Goal: Task Accomplishment & Management: Use online tool/utility

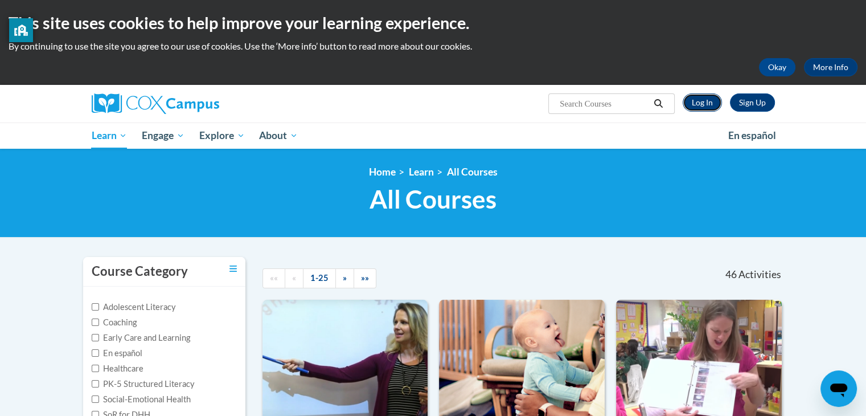
click at [700, 103] on link "Log In" at bounding box center [702, 102] width 39 height 18
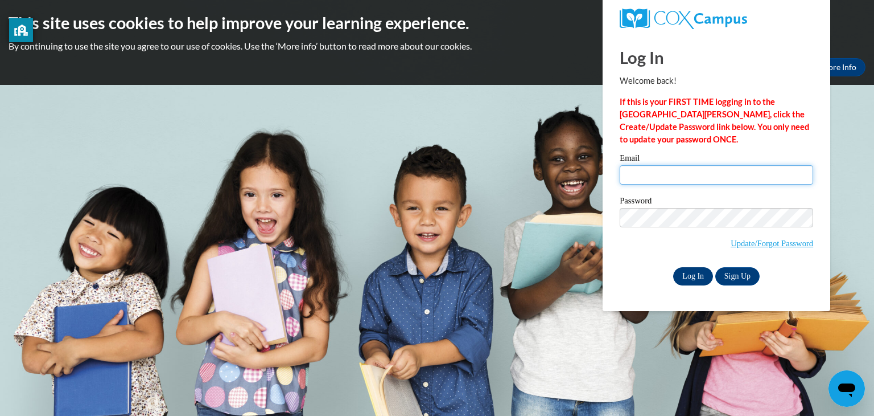
type input "marwa.radwan@intlacademy.org"
click at [697, 273] on input "Log In" at bounding box center [693, 276] width 40 height 18
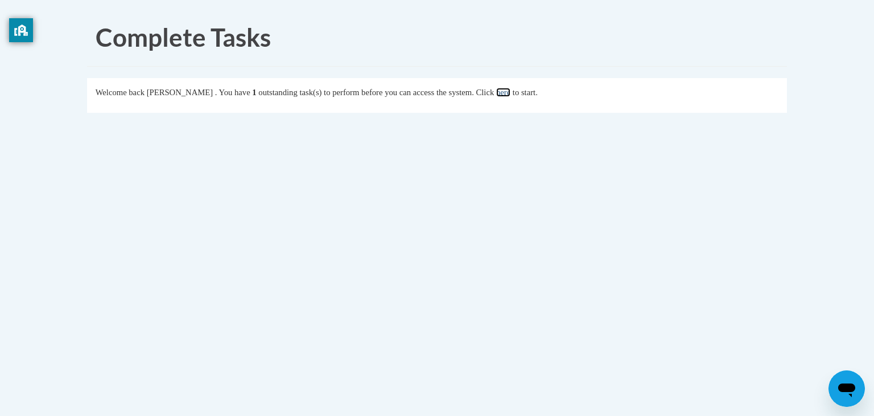
click at [511, 91] on link "here" at bounding box center [503, 92] width 14 height 9
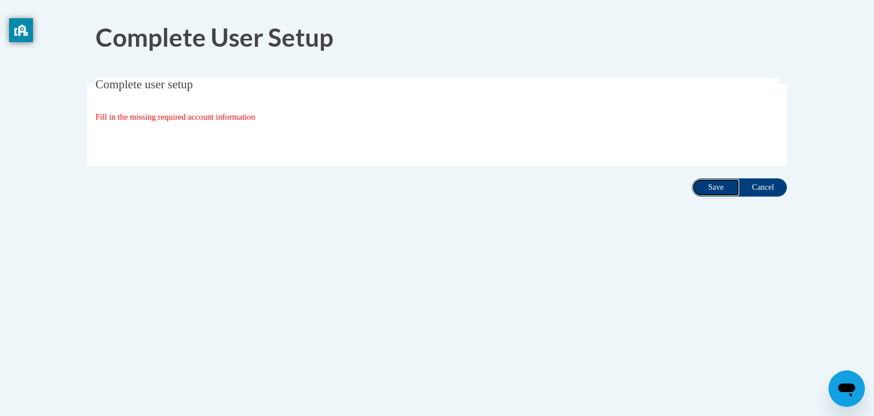
click at [719, 187] on input "Save" at bounding box center [716, 187] width 48 height 18
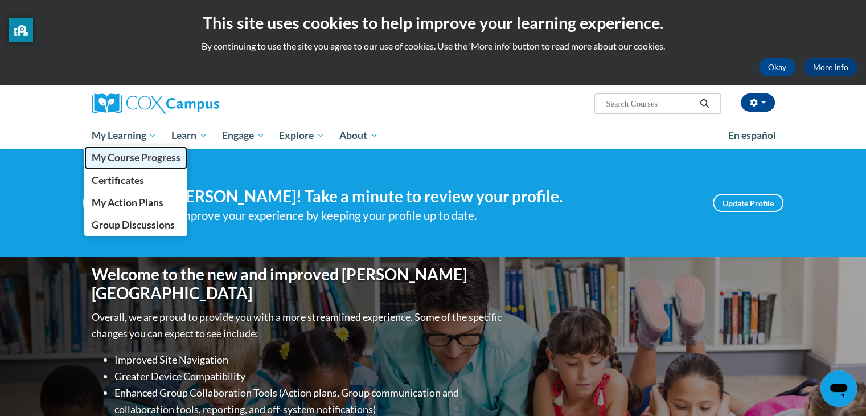
click at [140, 157] on span "My Course Progress" at bounding box center [135, 157] width 89 height 12
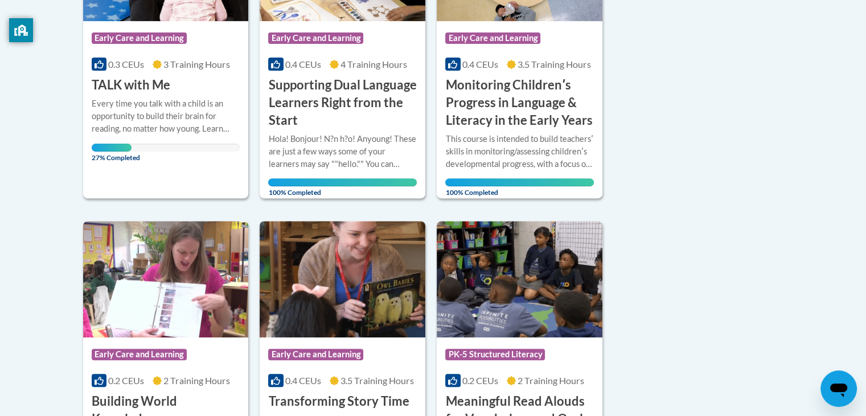
scroll to position [364, 0]
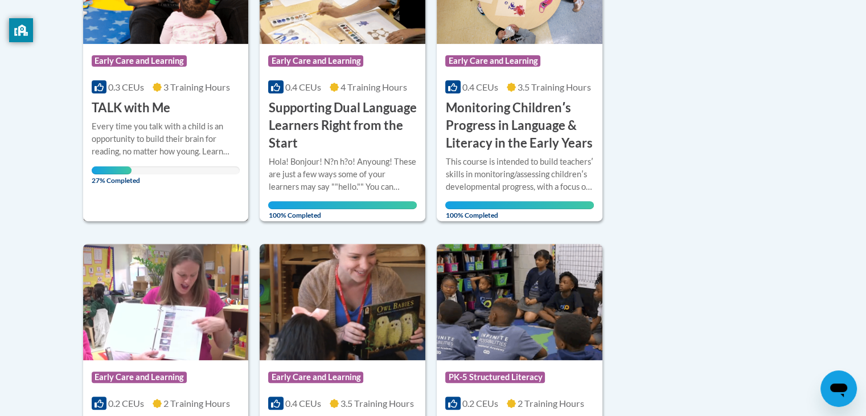
click at [155, 62] on span "Early Care and Learning" at bounding box center [139, 60] width 95 height 11
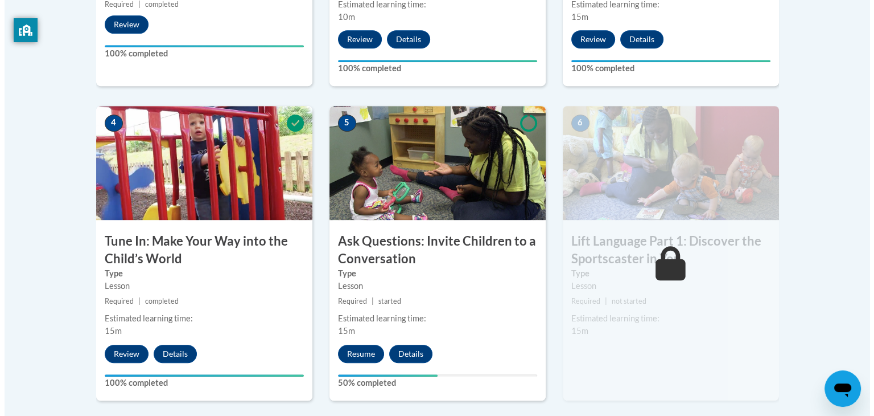
scroll to position [592, 0]
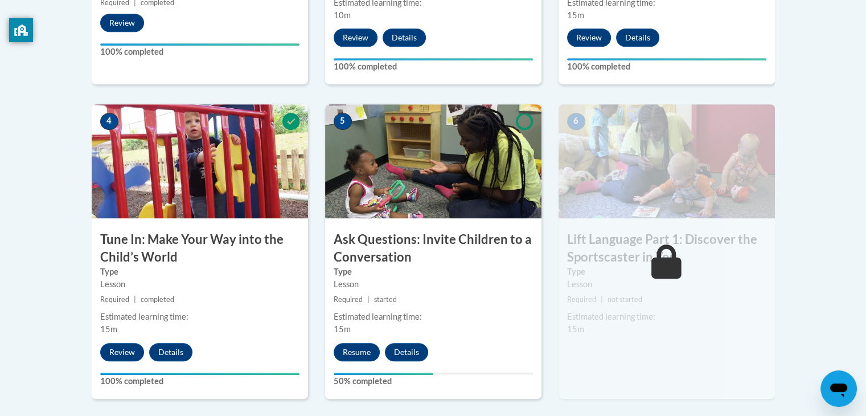
click at [444, 190] on img at bounding box center [433, 161] width 216 height 114
click at [364, 344] on button "Resume" at bounding box center [357, 352] width 46 height 18
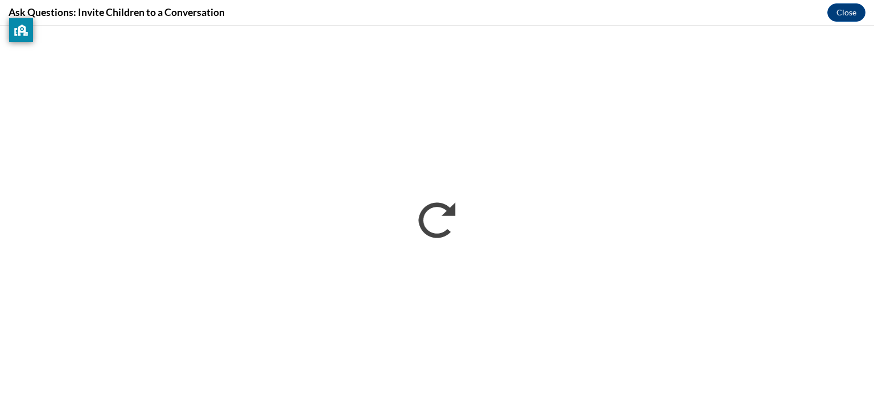
scroll to position [0, 0]
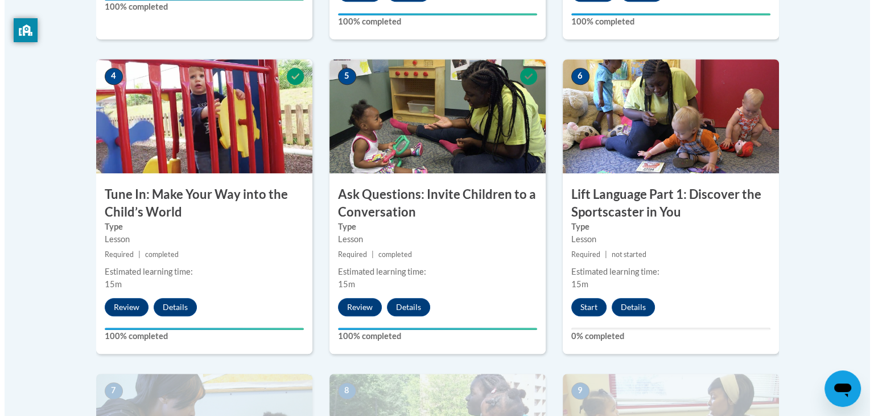
scroll to position [641, 0]
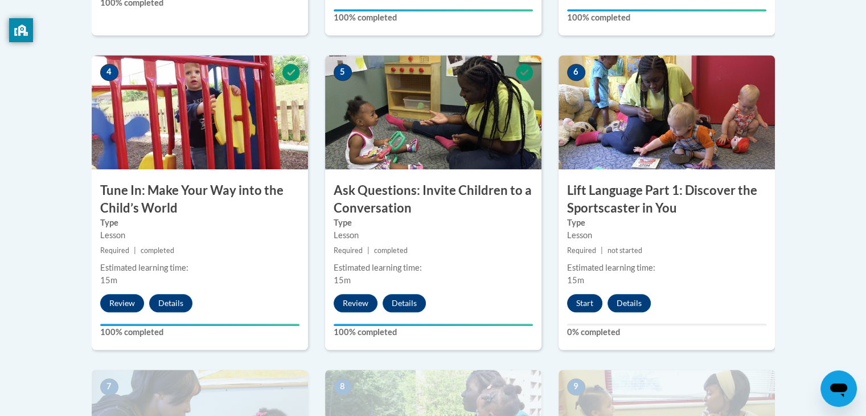
click at [585, 298] on button "Start" at bounding box center [584, 303] width 35 height 18
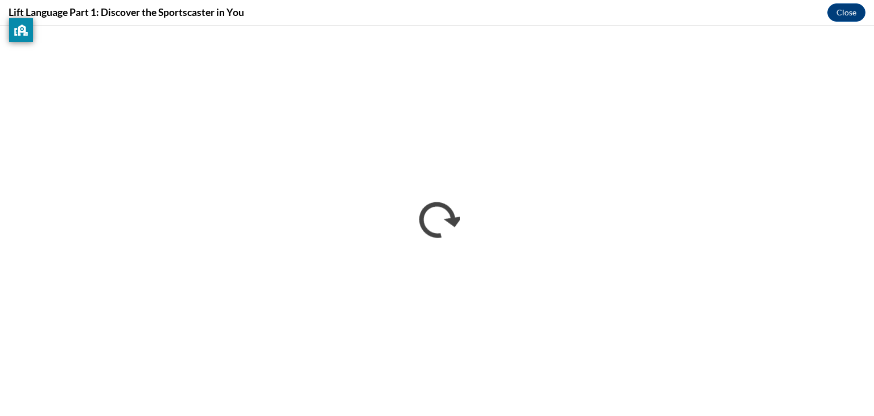
scroll to position [0, 0]
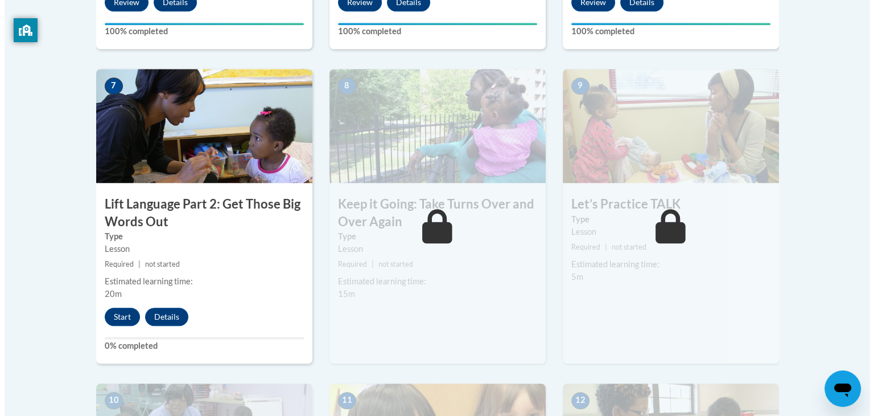
scroll to position [942, 0]
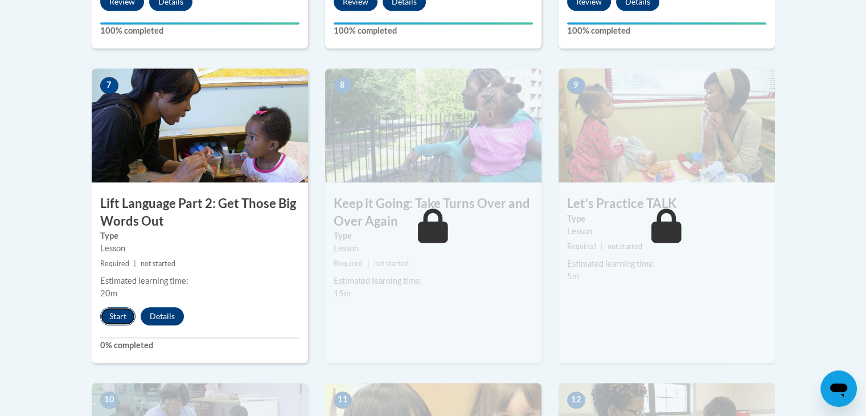
click at [121, 316] on button "Start" at bounding box center [117, 316] width 35 height 18
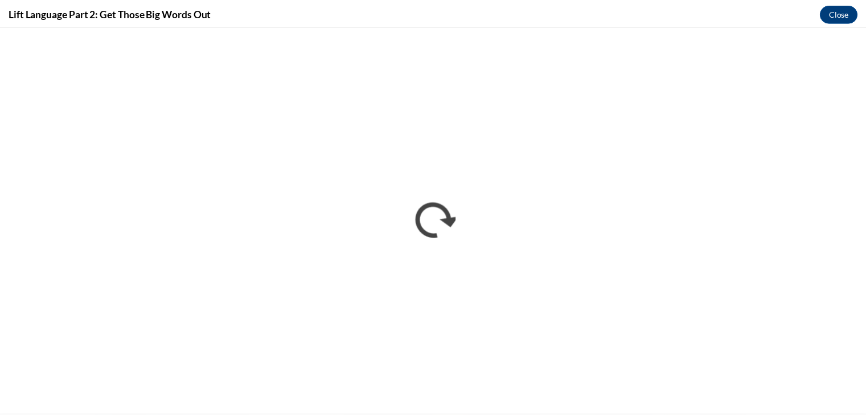
scroll to position [0, 0]
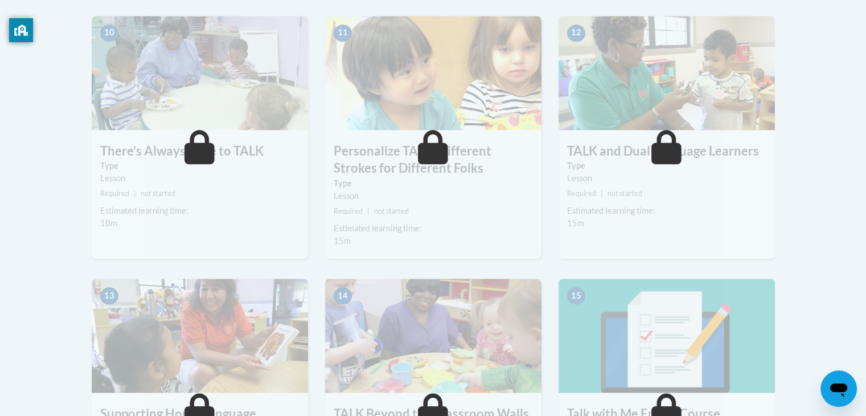
scroll to position [1184, 0]
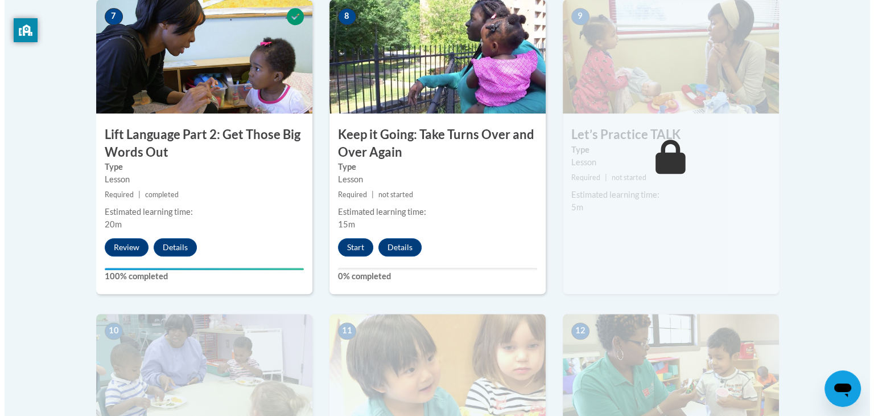
scroll to position [1009, 0]
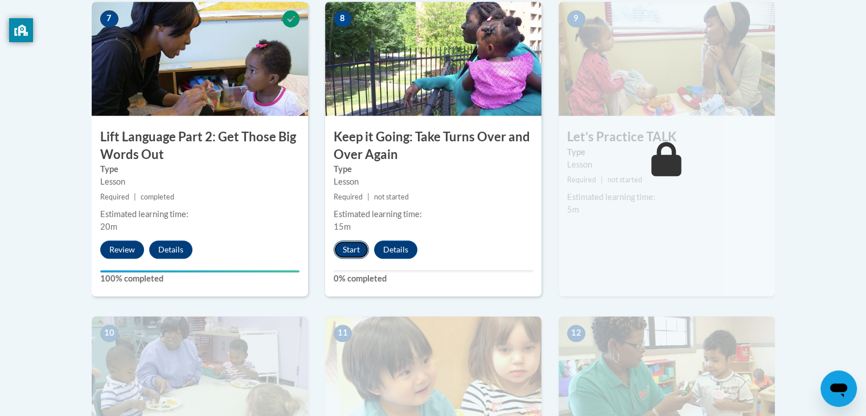
click at [344, 248] on button "Start" at bounding box center [351, 249] width 35 height 18
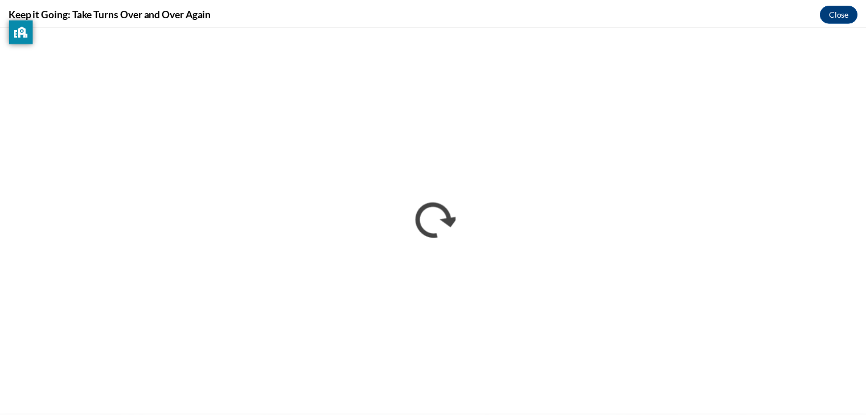
scroll to position [0, 0]
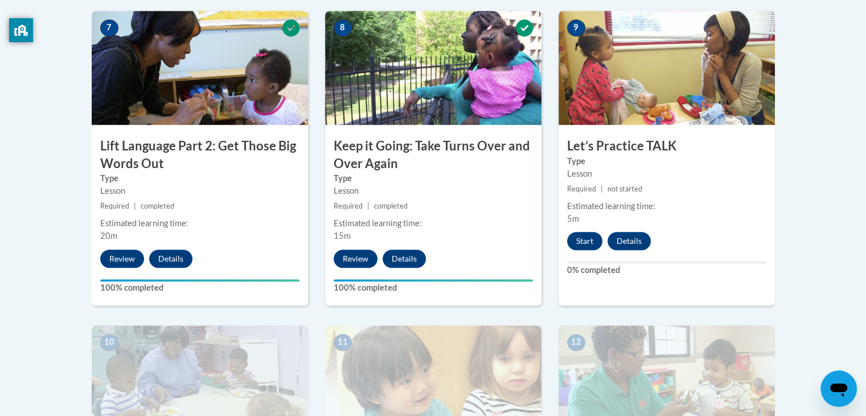
scroll to position [992, 0]
